Goal: Information Seeking & Learning: Learn about a topic

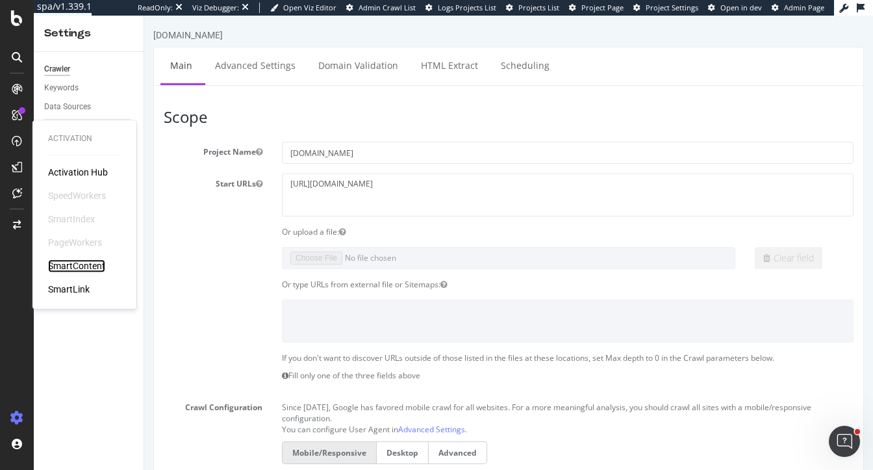
click at [82, 267] on div "SmartContent" at bounding box center [76, 265] width 57 height 13
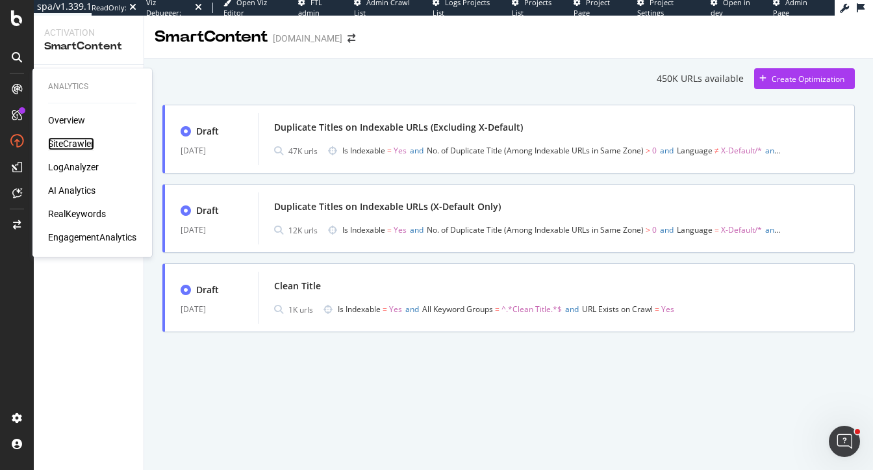
click at [60, 141] on div "SiteCrawler" at bounding box center [71, 143] width 46 height 13
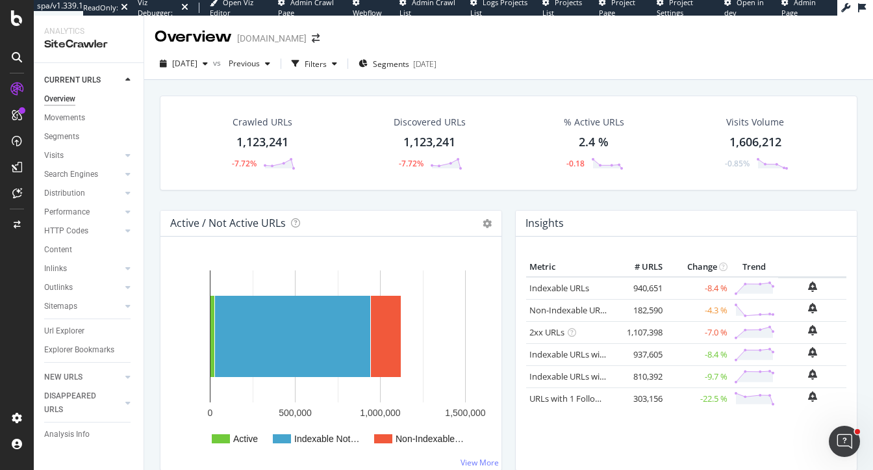
click at [152, 281] on div "Crawled URLs 1,123,241 -7.72% Discovered URLs 1,123,241 -7.72% % Active URLs 2.…" at bounding box center [508, 307] width 729 height 454
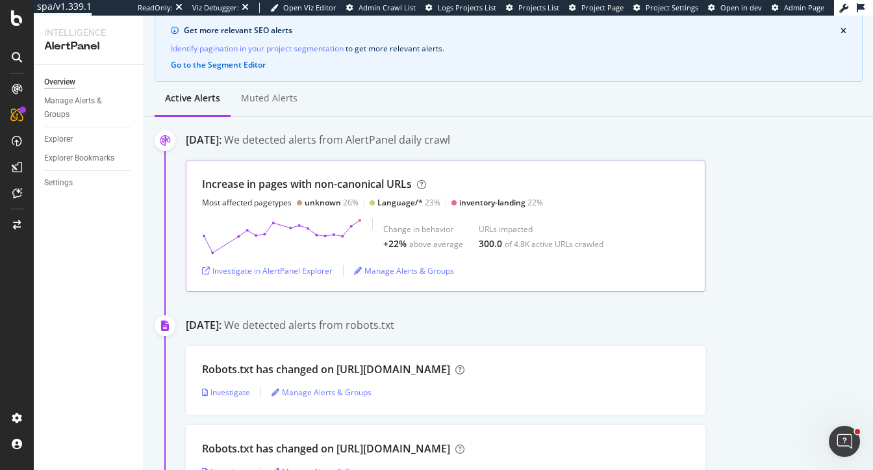
scroll to position [121, 0]
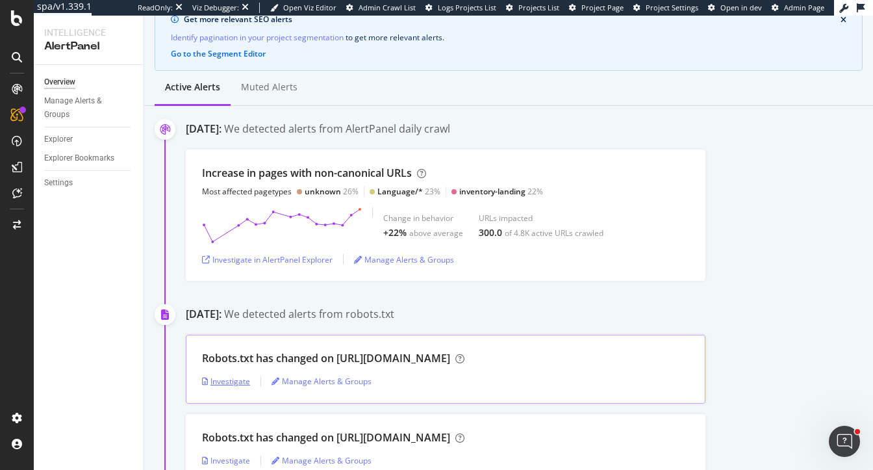
click at [226, 381] on div "Investigate" at bounding box center [226, 381] width 48 height 11
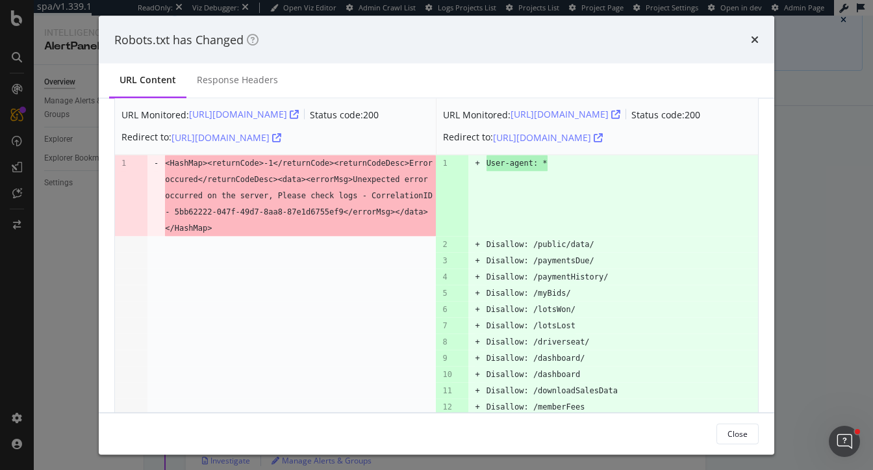
scroll to position [39, 0]
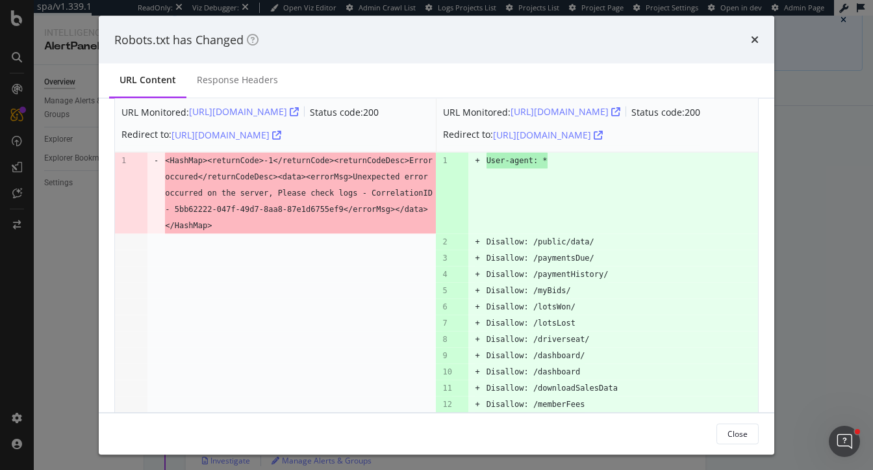
drag, startPoint x: 247, startPoint y: 158, endPoint x: 280, endPoint y: 204, distance: 56.8
click at [280, 204] on span "<HashMap><returnCode>-1</returnCode><returnCodeDesc>Error occured</returnCodeDe…" at bounding box center [300, 193] width 271 height 81
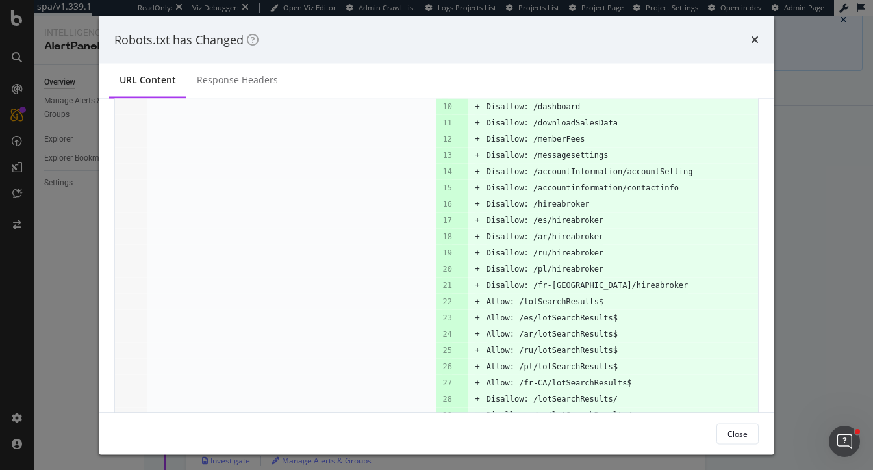
scroll to position [296, 0]
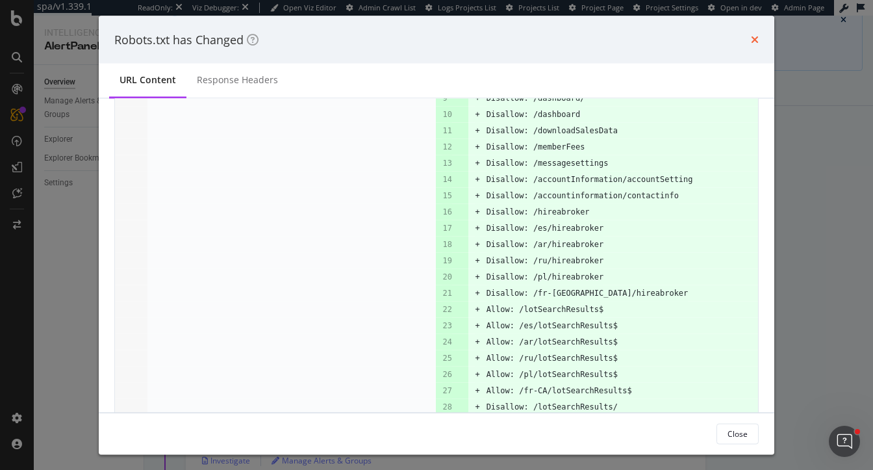
click at [752, 40] on icon "times" at bounding box center [755, 39] width 8 height 10
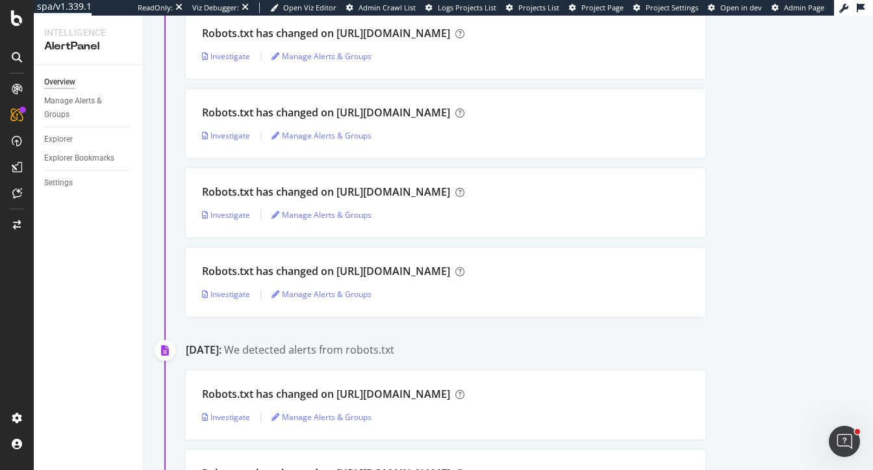
scroll to position [546, 0]
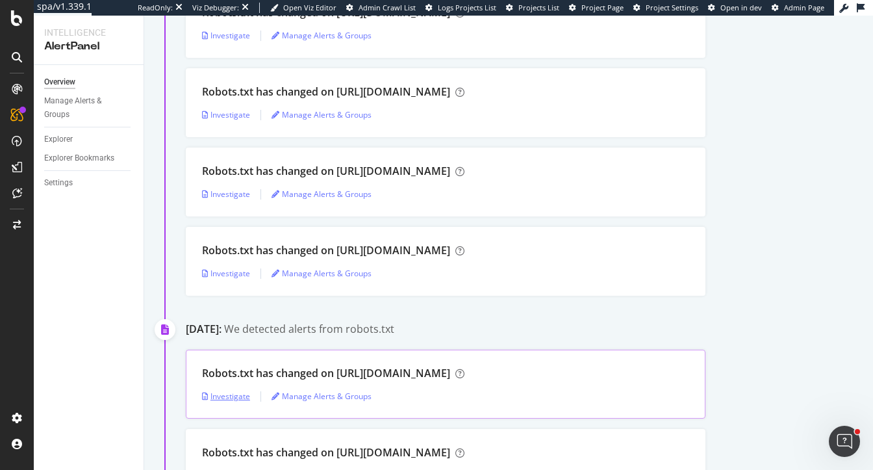
click at [220, 397] on div "Investigate" at bounding box center [226, 396] width 48 height 11
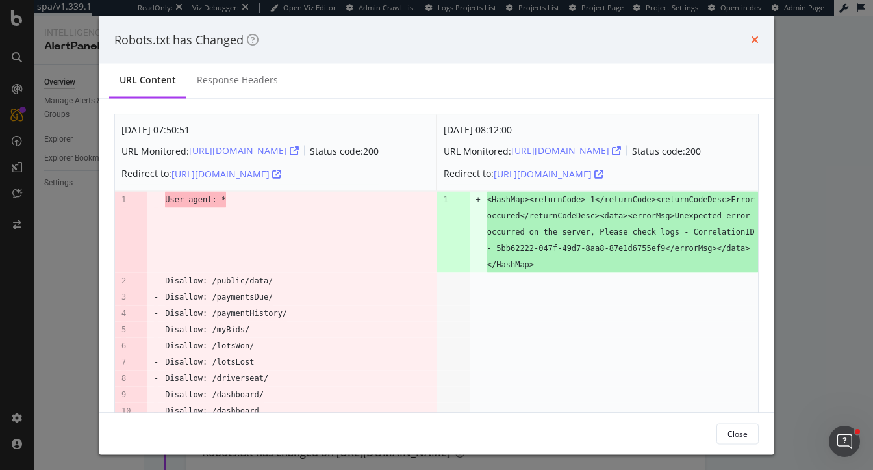
click at [758, 37] on icon "times" at bounding box center [755, 39] width 8 height 10
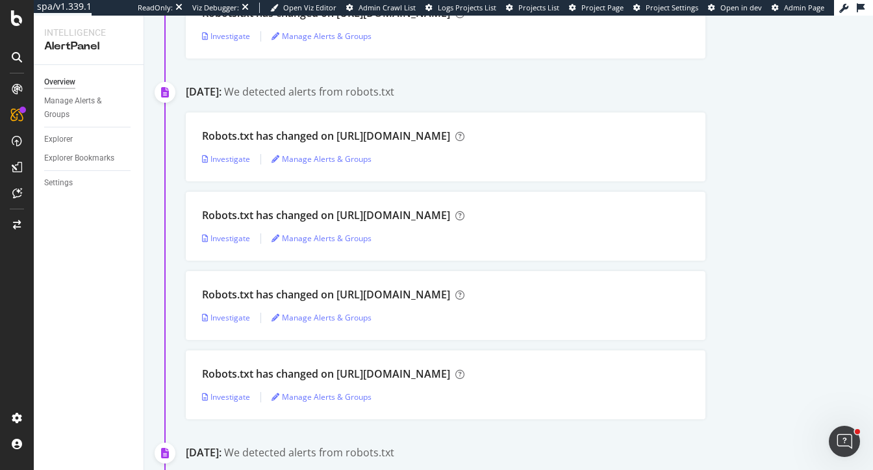
scroll to position [1246, 0]
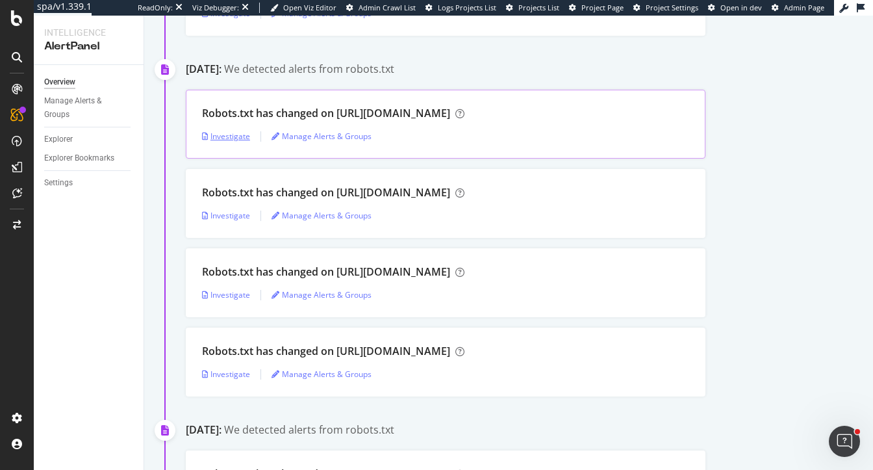
click at [209, 140] on div "Investigate" at bounding box center [226, 136] width 48 height 11
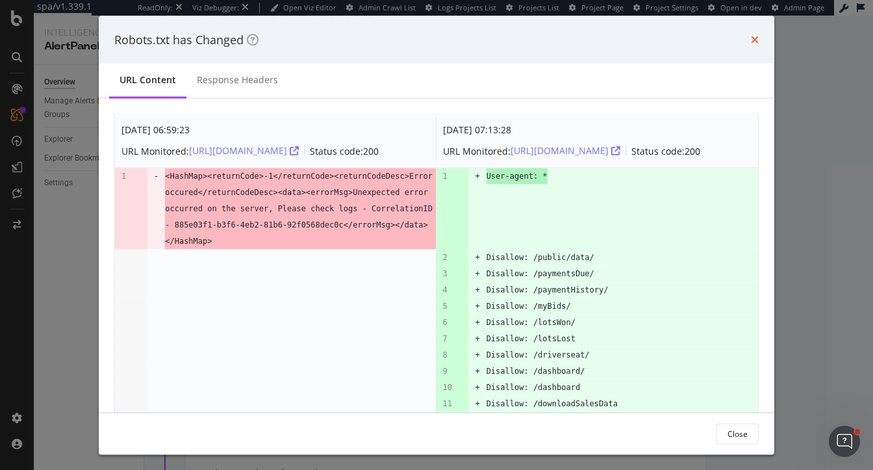
click at [755, 39] on icon "times" at bounding box center [755, 39] width 8 height 10
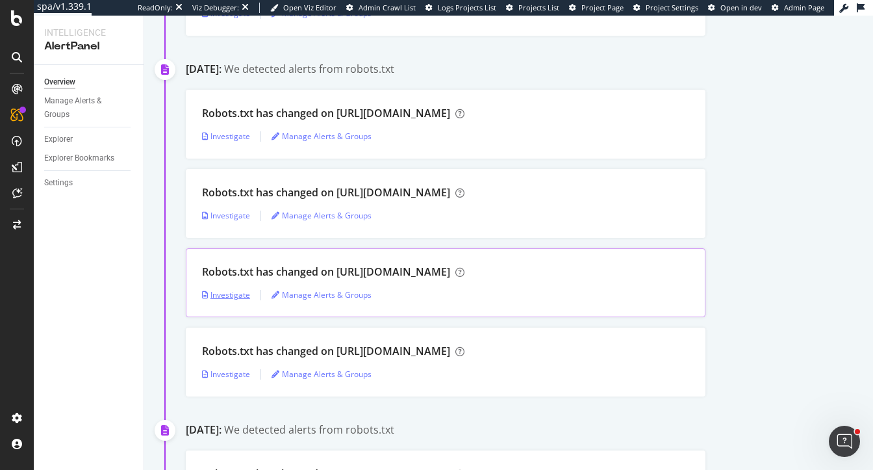
click at [219, 299] on div "Investigate" at bounding box center [226, 294] width 48 height 19
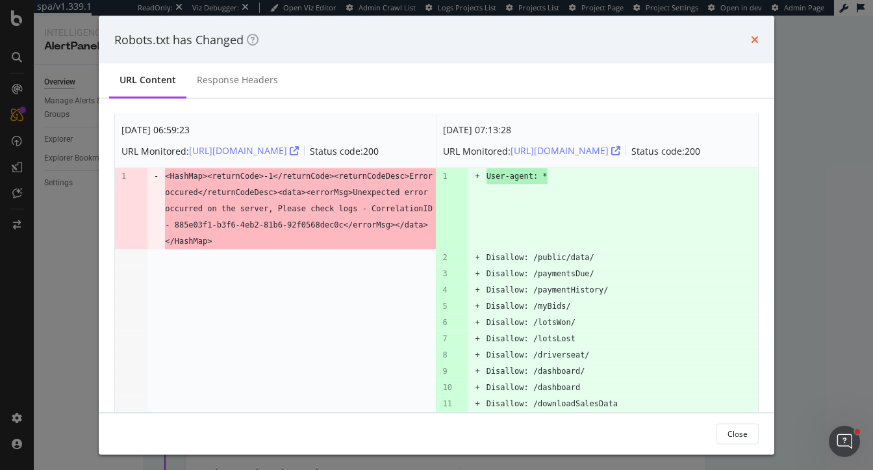
click at [753, 36] on icon "times" at bounding box center [755, 39] width 8 height 10
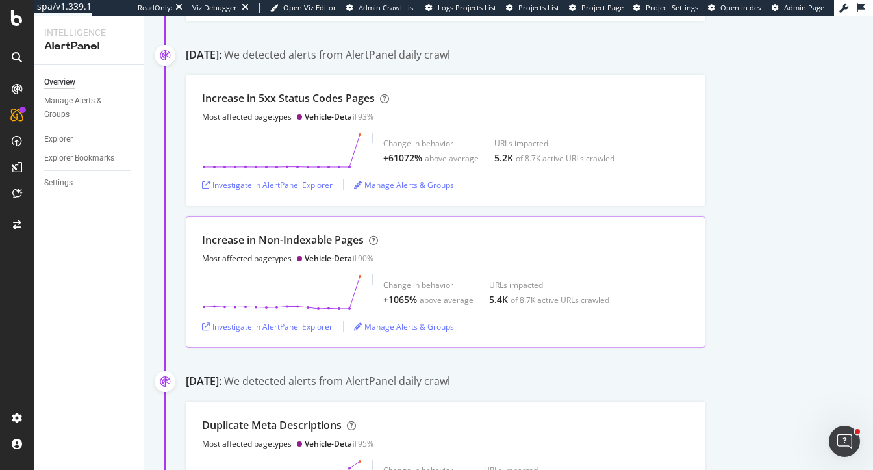
scroll to position [1974, 0]
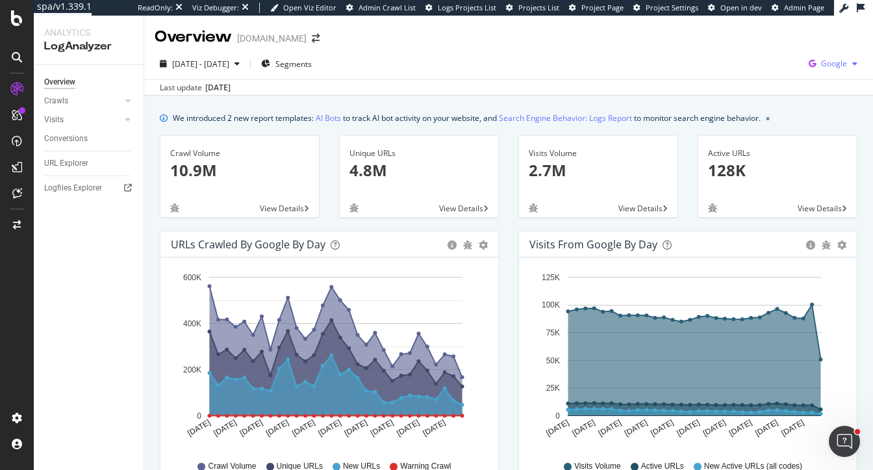
click at [818, 67] on icon "button" at bounding box center [813, 64] width 18 height 18
click at [766, 84] on div "OpenAI" at bounding box center [759, 76] width 90 height 19
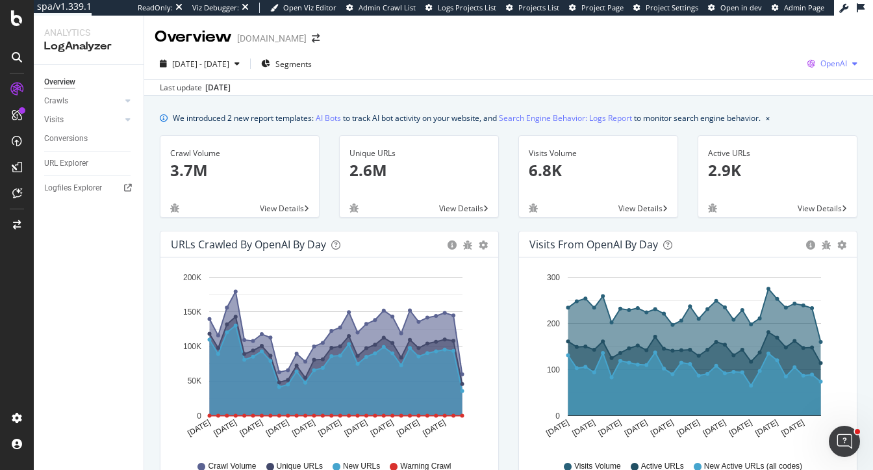
click at [848, 57] on div "OpenAI" at bounding box center [833, 63] width 60 height 19
click at [437, 118] on div "We introduced 2 new report templates: AI Bots to track AI bot activity on your …" at bounding box center [467, 118] width 588 height 14
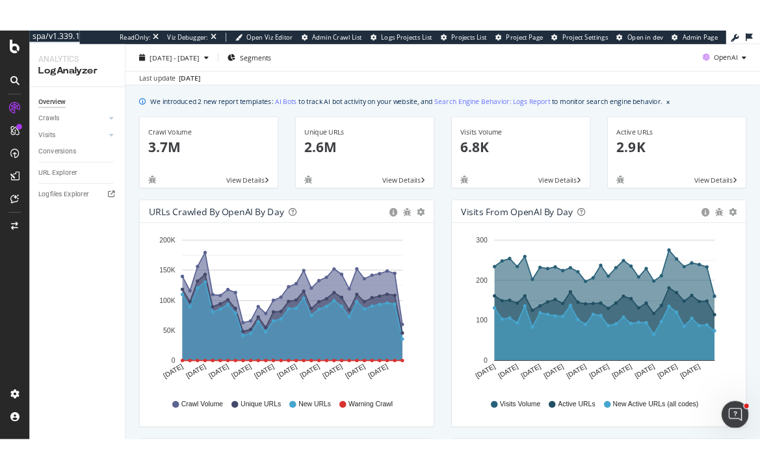
scroll to position [36, 0]
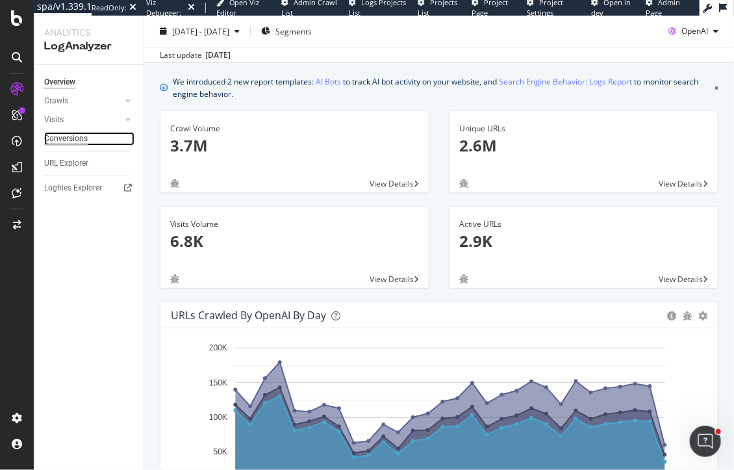
click at [77, 139] on div "Conversions" at bounding box center [66, 139] width 44 height 14
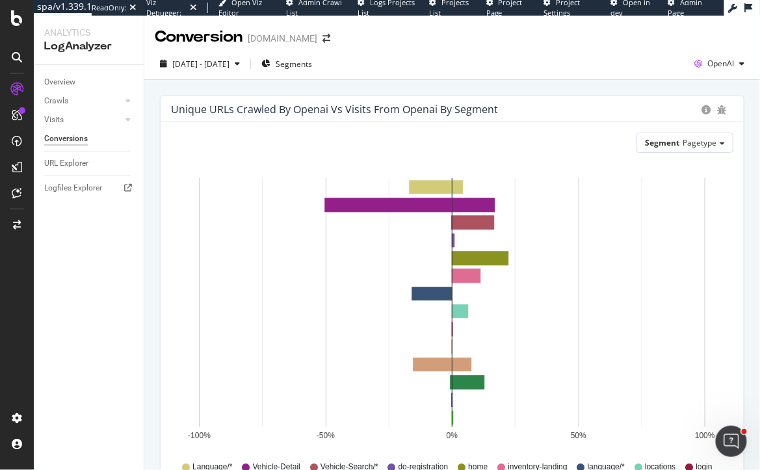
click at [711, 65] on span "OpenAI" at bounding box center [720, 63] width 27 height 11
click at [659, 31] on span "Google" at bounding box center [654, 28] width 48 height 12
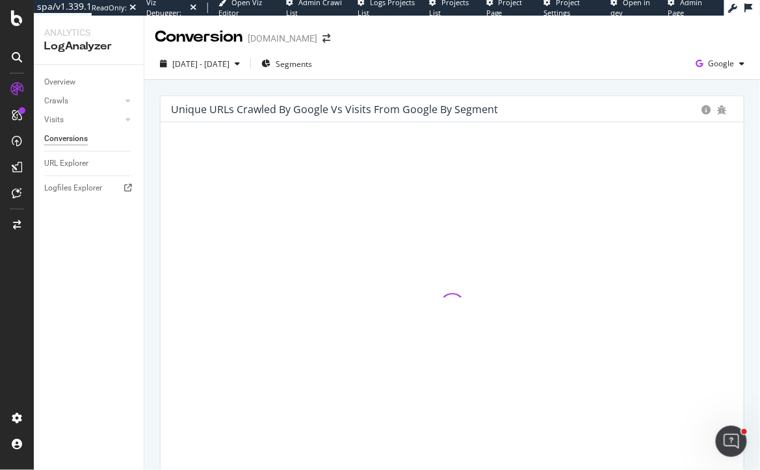
click at [616, 86] on div "Unique URLs Crawled by google vs Visits from google by Segment Hold CMD (⌘) whi…" at bounding box center [451, 380] width 615 height 601
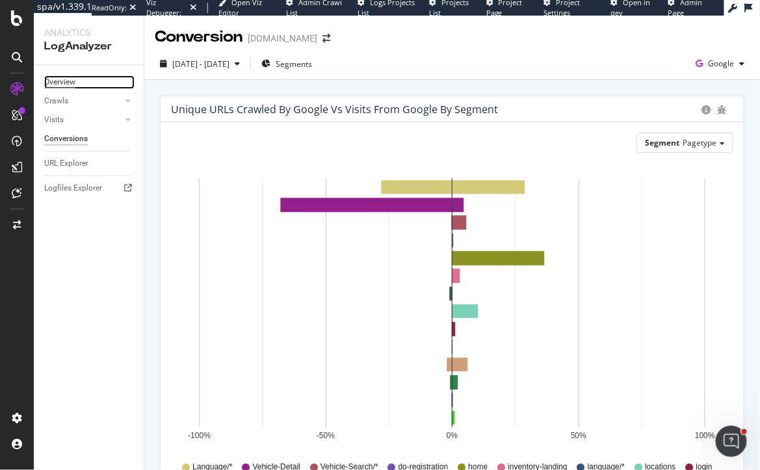
click at [64, 87] on div "Overview" at bounding box center [59, 82] width 31 height 14
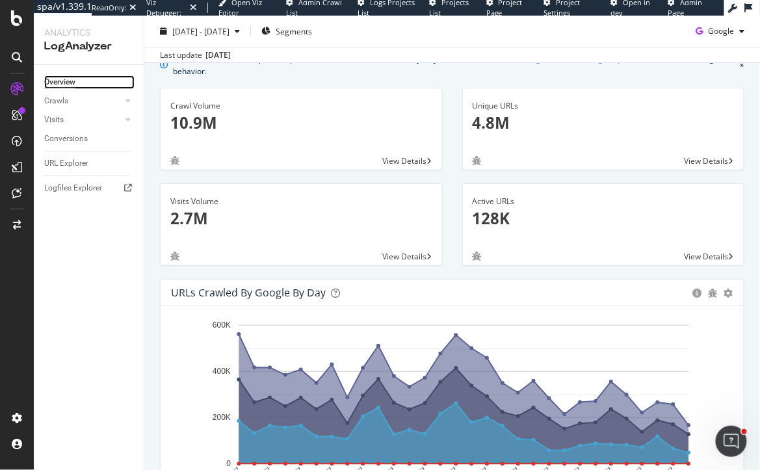
scroll to position [60, 0]
click at [731, 29] on span "Google" at bounding box center [721, 30] width 26 height 11
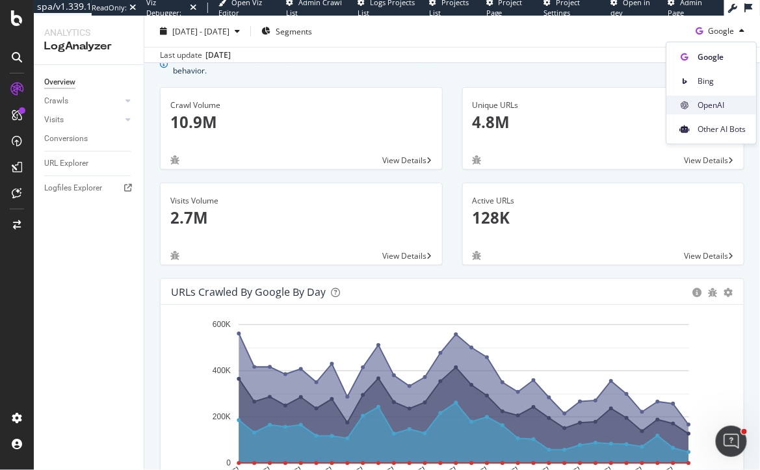
click at [704, 102] on span "OpenAI" at bounding box center [721, 105] width 48 height 12
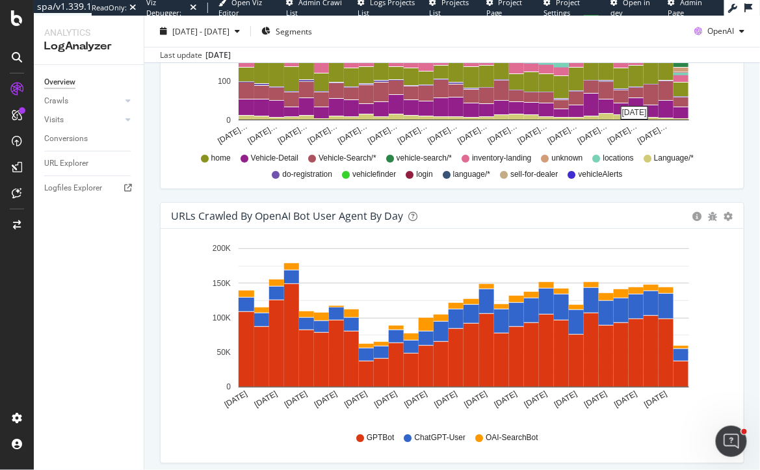
scroll to position [1231, 0]
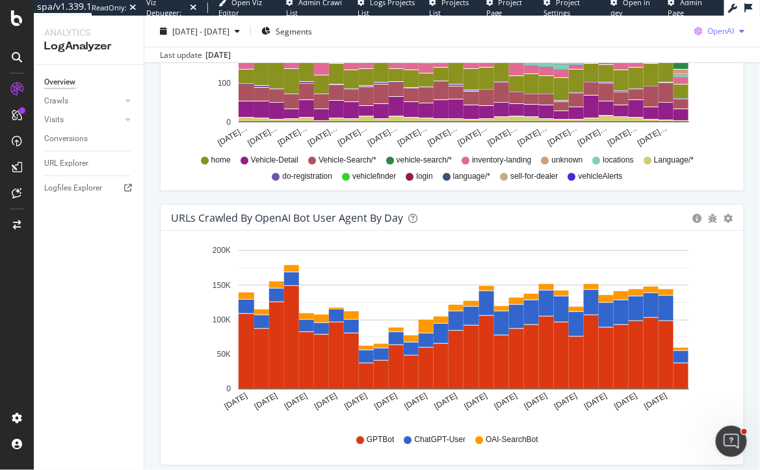
click at [714, 31] on span "OpenAI" at bounding box center [720, 30] width 27 height 11
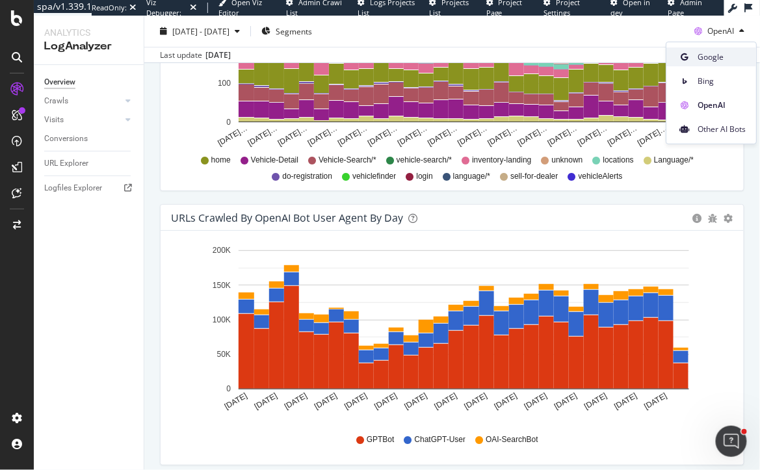
click at [712, 58] on span "Google" at bounding box center [721, 57] width 48 height 12
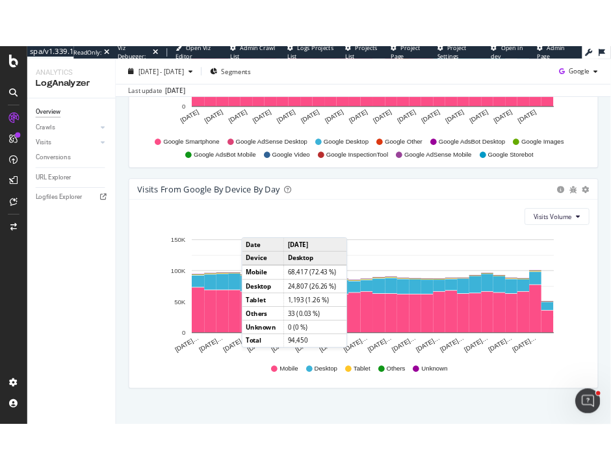
scroll to position [1553, 0]
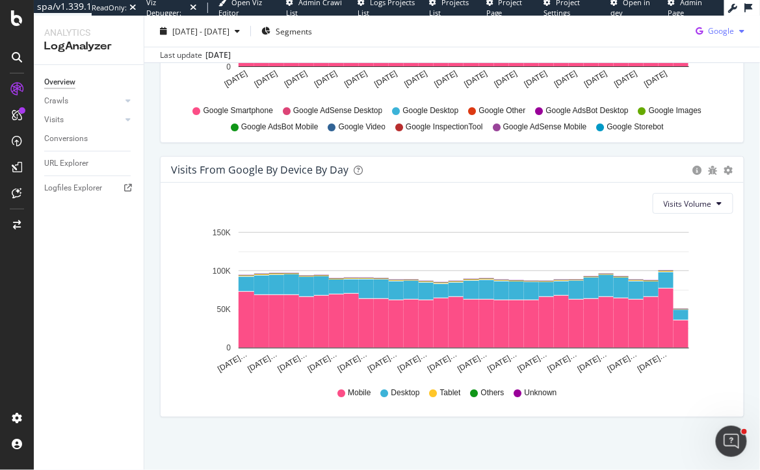
click at [715, 32] on span "Google" at bounding box center [721, 30] width 26 height 11
click at [708, 108] on span "OpenAI" at bounding box center [721, 105] width 48 height 12
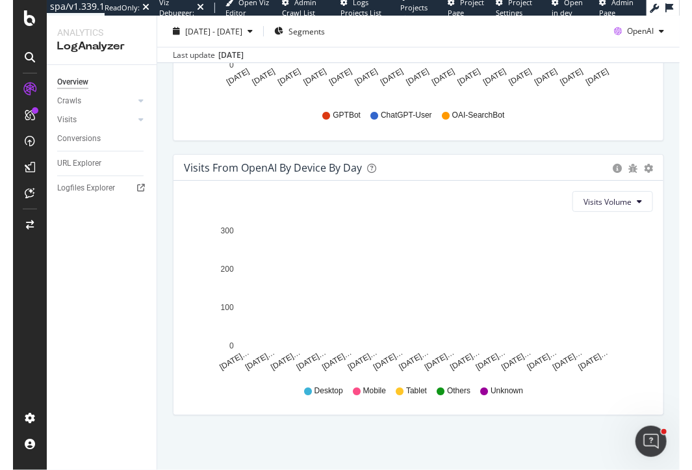
scroll to position [1553, 0]
